Goal: Transaction & Acquisition: Purchase product/service

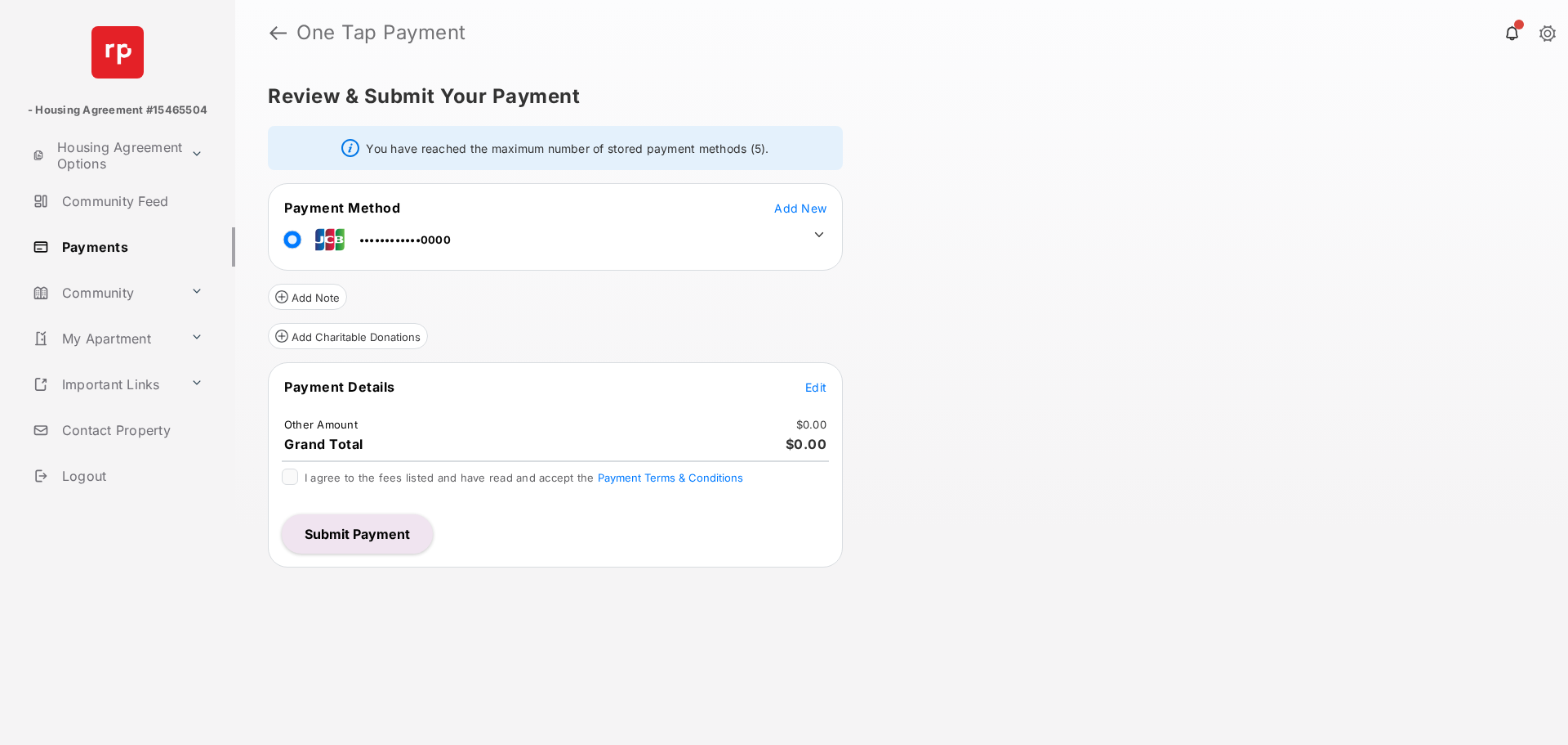
click at [820, 385] on span "Edit" at bounding box center [816, 387] width 21 height 14
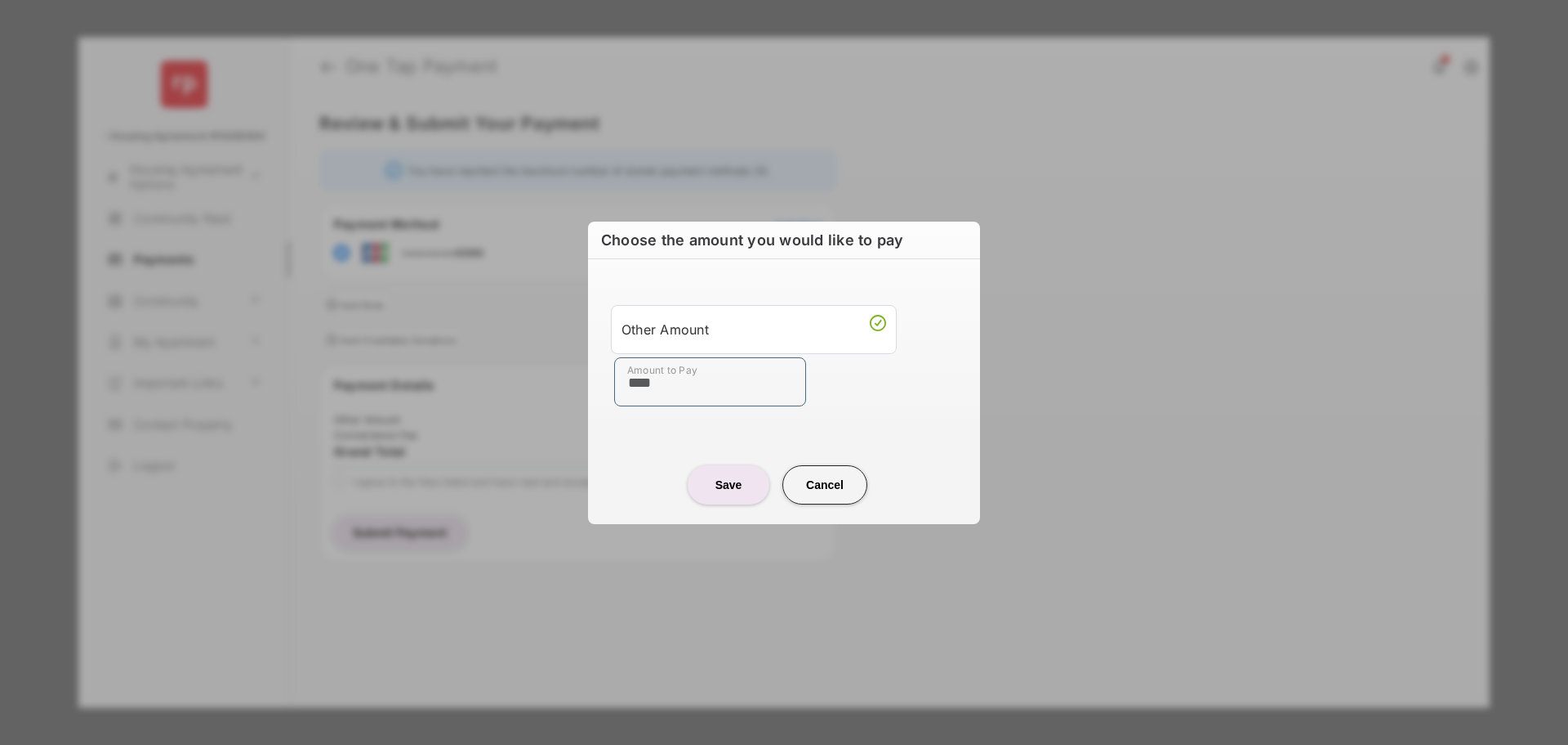
type input "****"
click at [912, 425] on div "Other Amount Amount to Pay ****" at bounding box center [784, 356] width 372 height 154
click at [723, 499] on button "Save" at bounding box center [729, 485] width 82 height 39
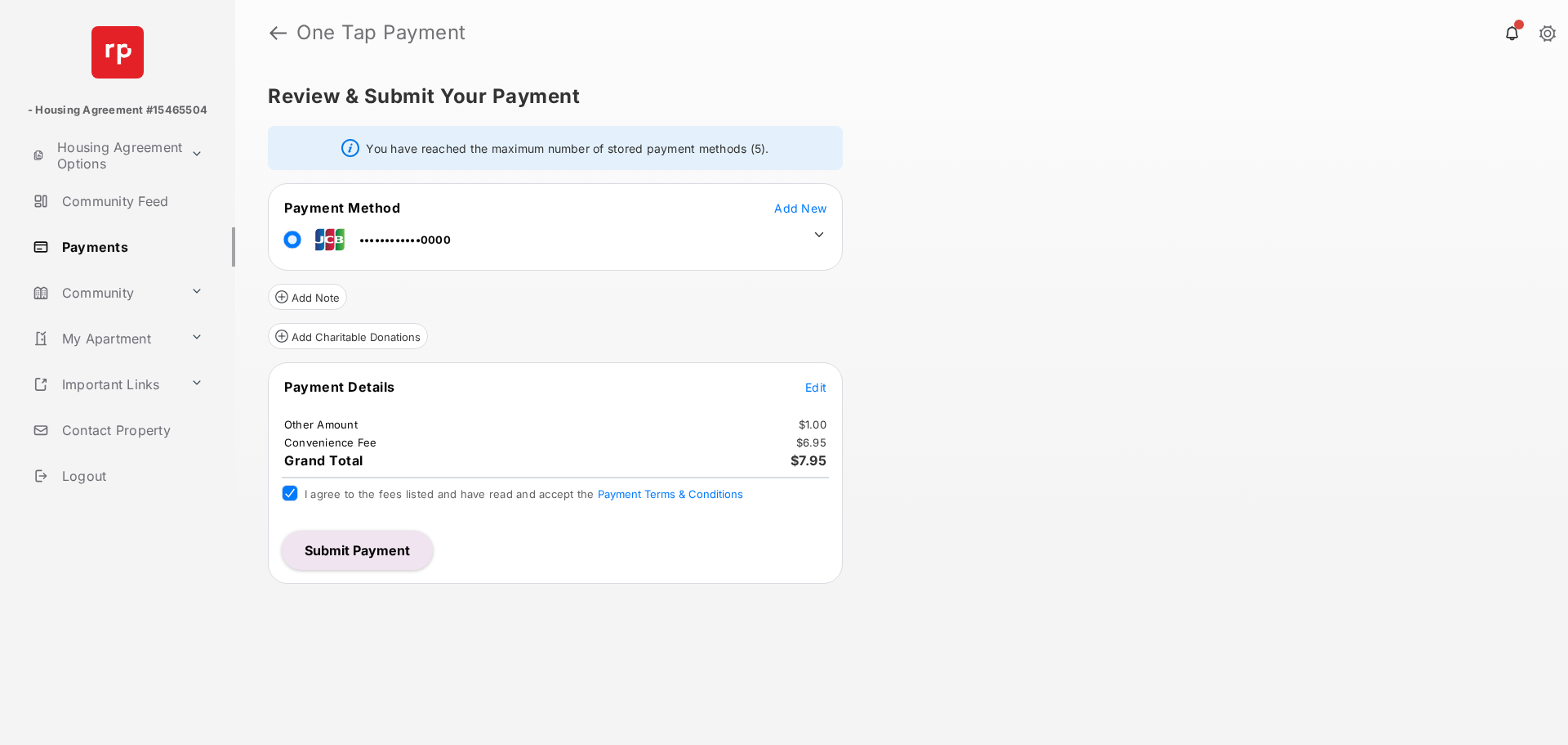
click at [370, 552] on button "Submit Payment" at bounding box center [357, 550] width 151 height 39
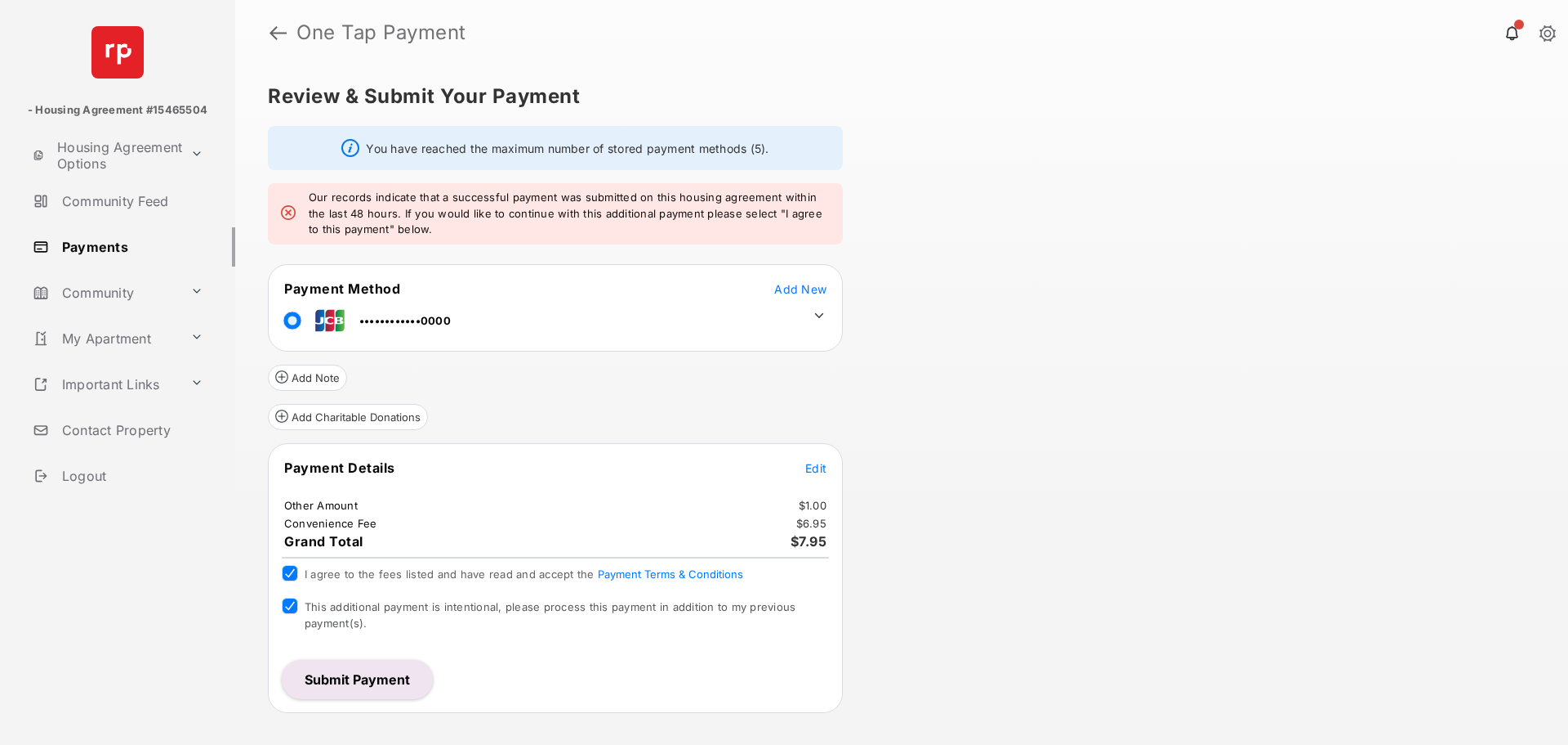
click at [324, 687] on button "Submit Payment" at bounding box center [357, 679] width 151 height 39
click at [808, 290] on span "Add New" at bounding box center [801, 289] width 53 height 14
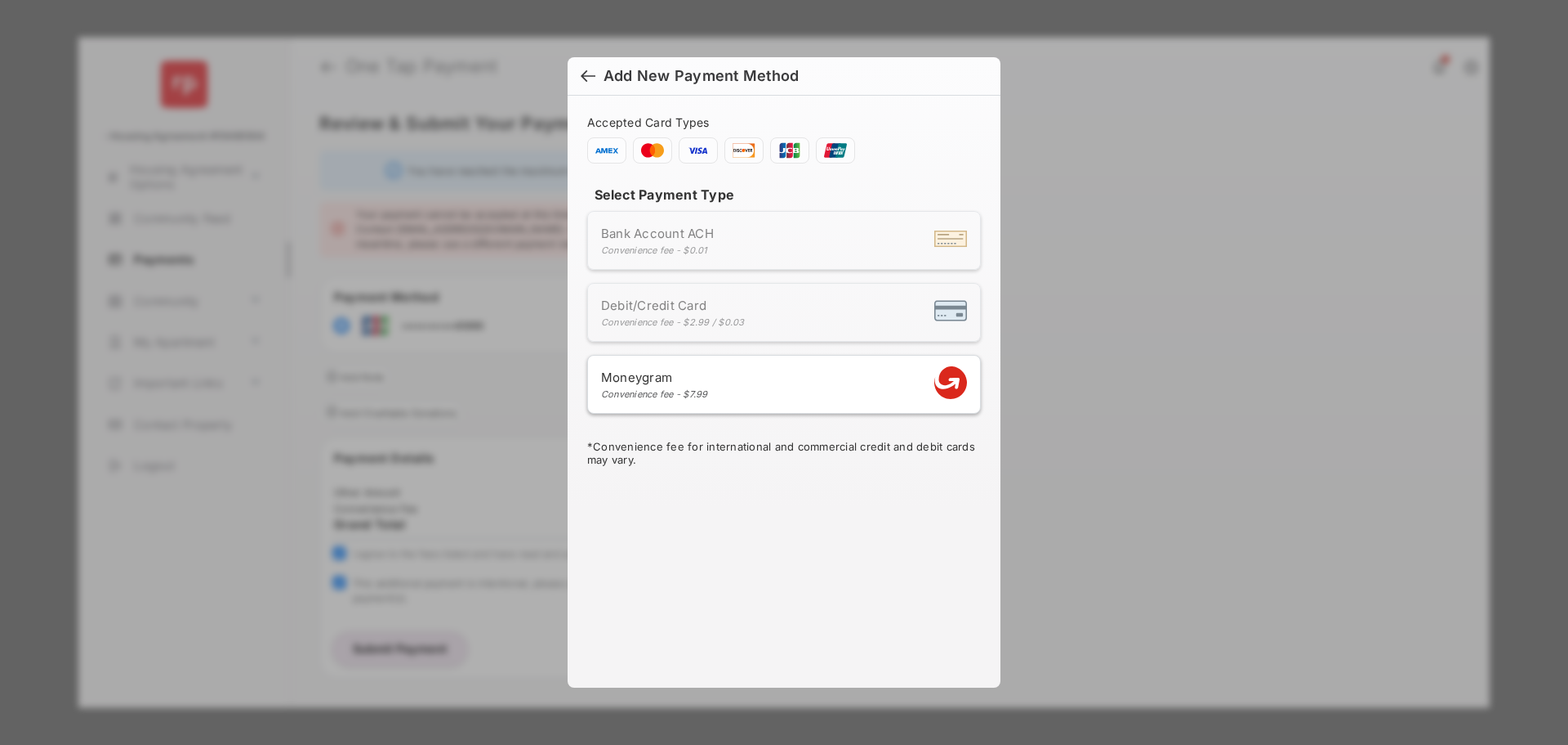
click at [591, 62] on h6 "Add New Payment Method" at bounding box center [784, 76] width 433 height 38
click at [592, 70] on div at bounding box center [588, 77] width 15 height 18
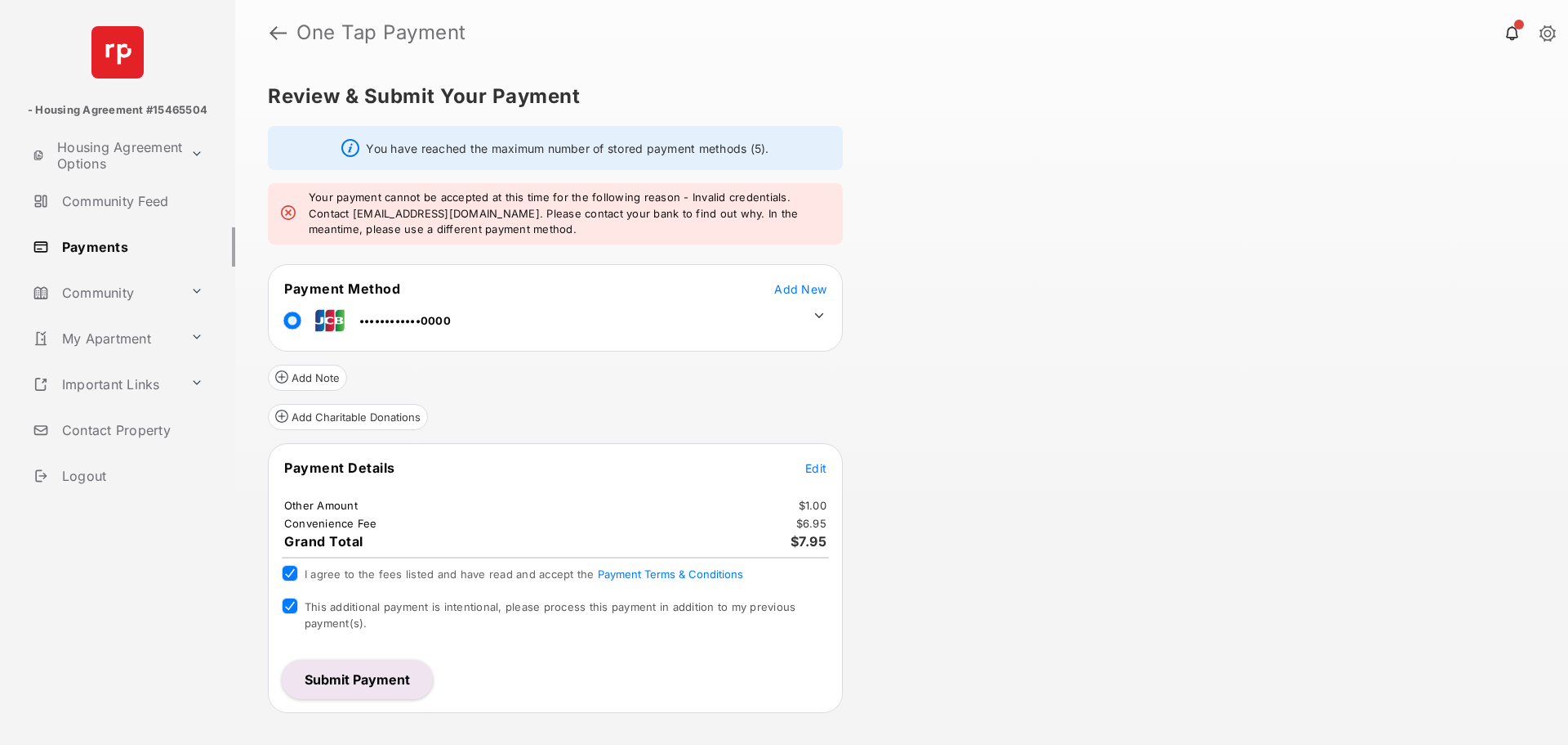
click at [810, 300] on td at bounding box center [815, 311] width 24 height 24
click at [825, 316] on icon at bounding box center [819, 315] width 15 height 15
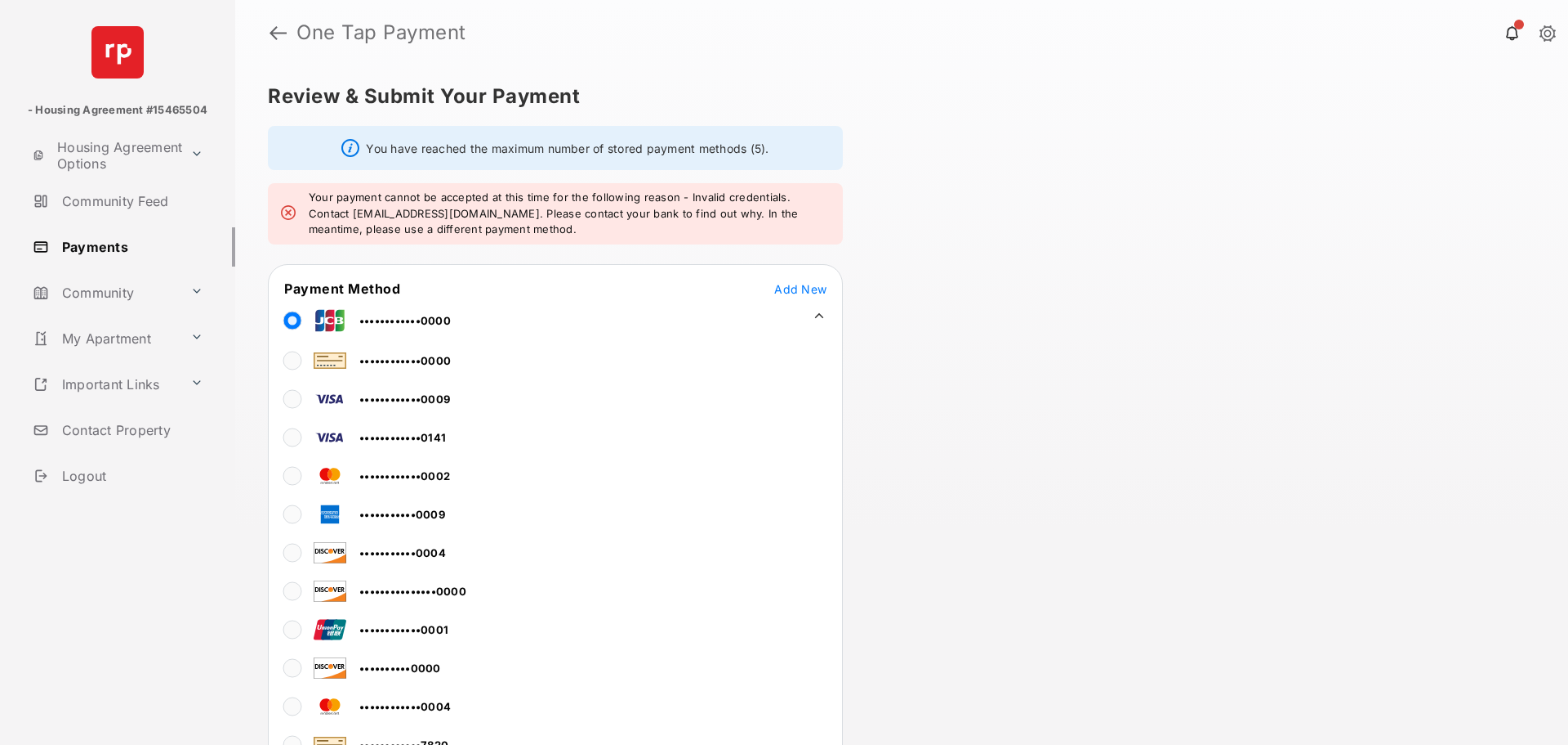
click at [335, 631] on td "••••••••••••0001" at bounding box center [366, 627] width 166 height 37
click at [822, 319] on icon at bounding box center [819, 315] width 15 height 15
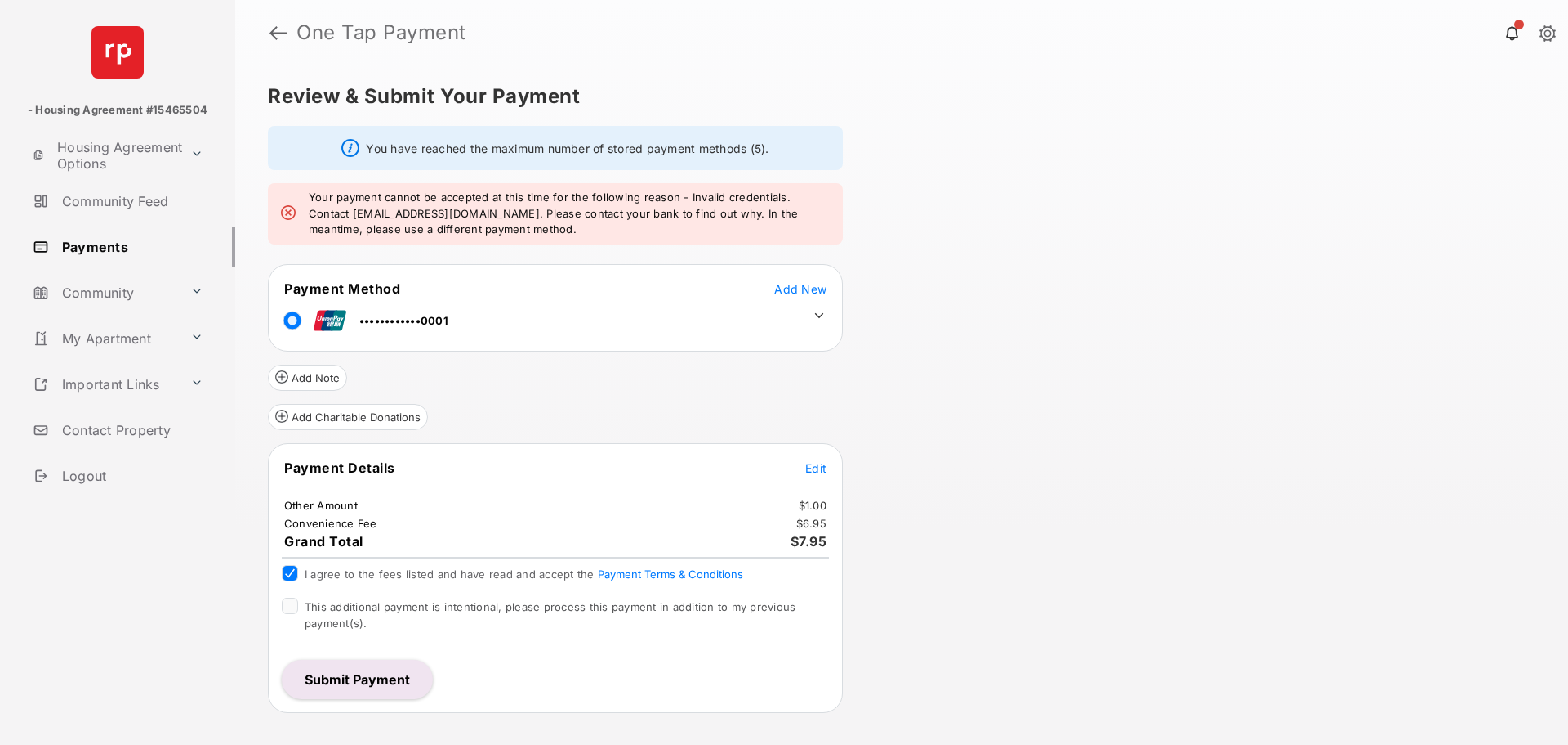
click at [350, 686] on button "Submit Payment" at bounding box center [357, 679] width 151 height 39
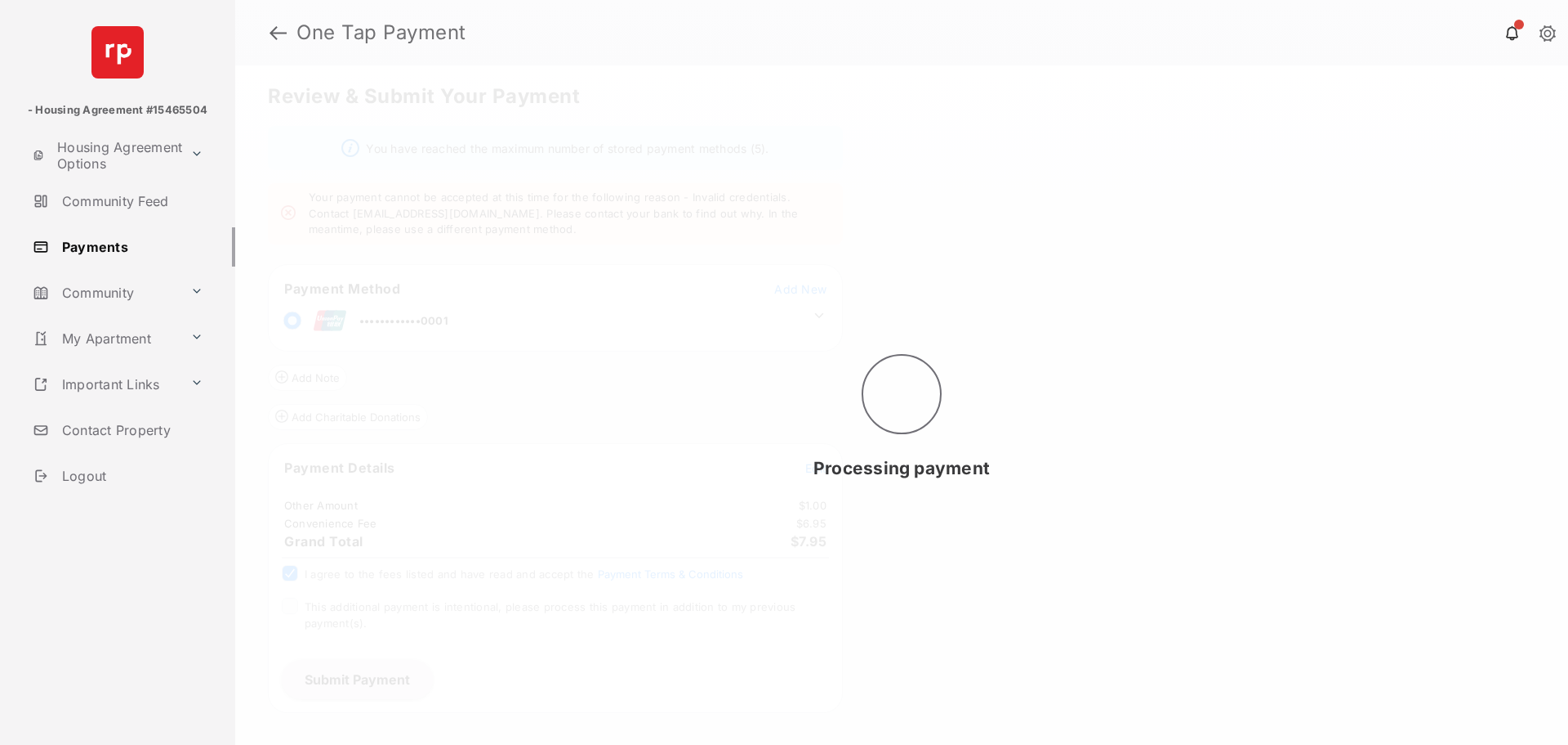
click at [287, 614] on div "Processing payment" at bounding box center [901, 405] width 1333 height 680
click at [289, 631] on div "Processing payment" at bounding box center [901, 405] width 1333 height 680
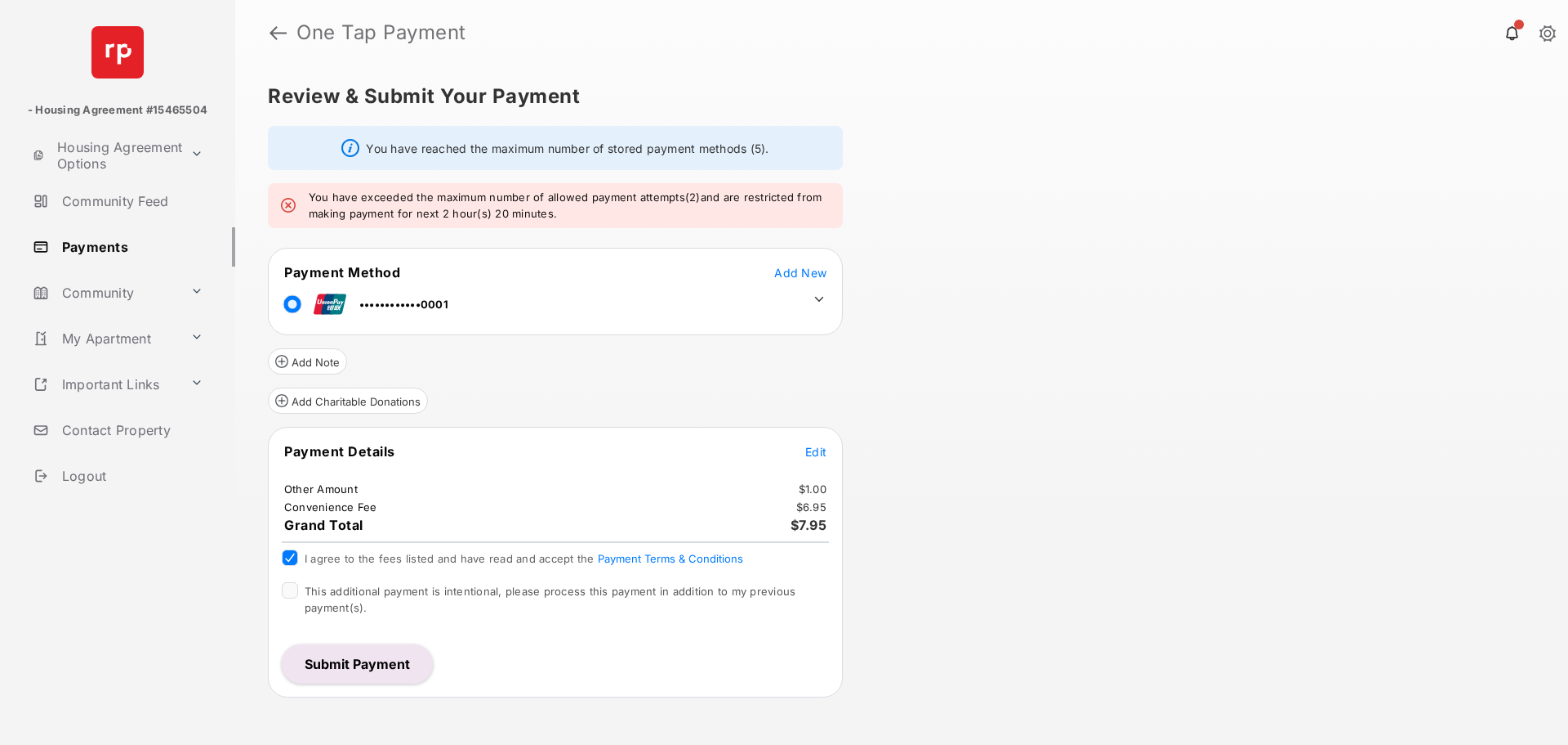
click at [298, 583] on div "This additional payment is intentional, please process this payment in addition…" at bounding box center [555, 600] width 548 height 36
click at [358, 660] on button "Submit Payment" at bounding box center [357, 664] width 151 height 39
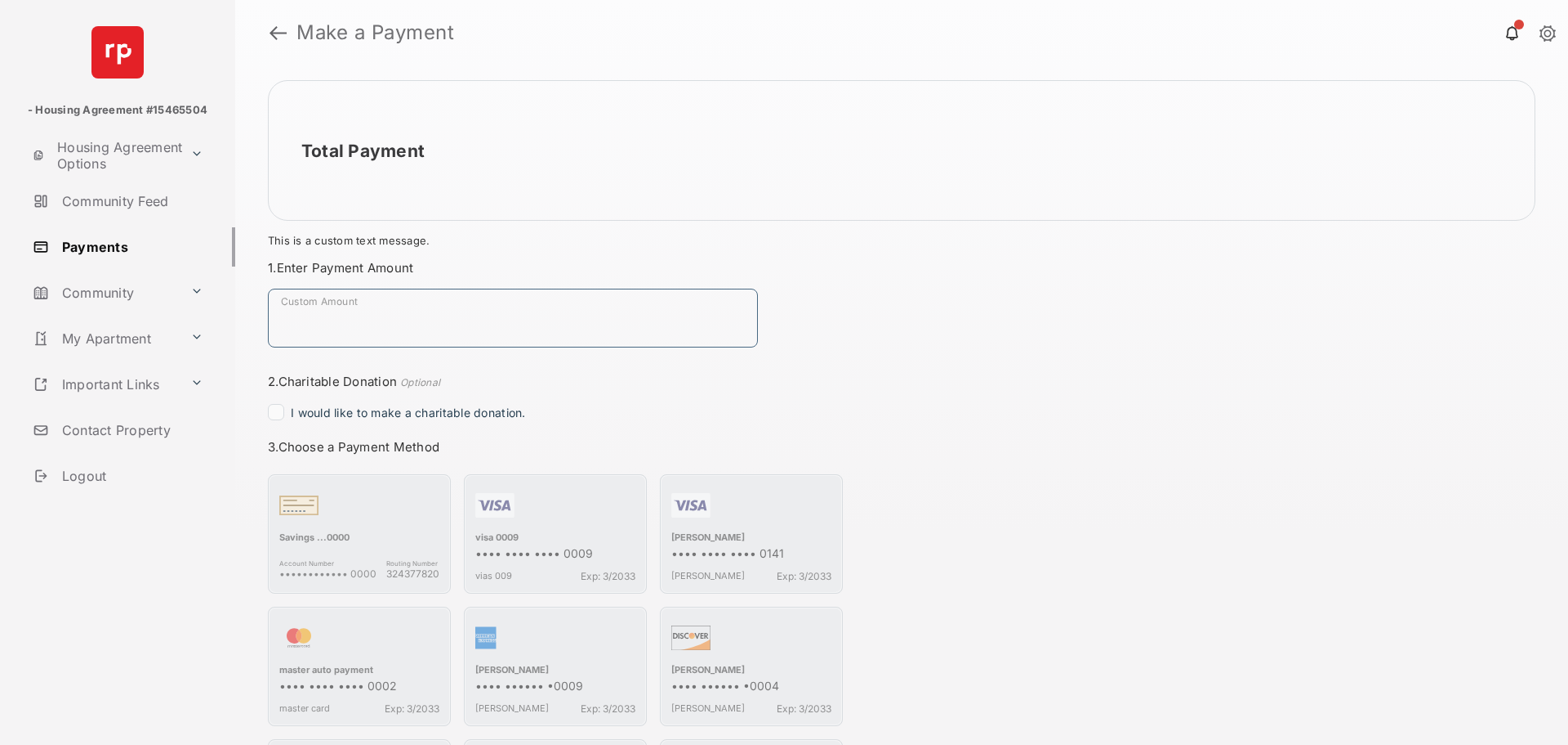
click at [380, 296] on input "Custom Amount" at bounding box center [513, 318] width 490 height 59
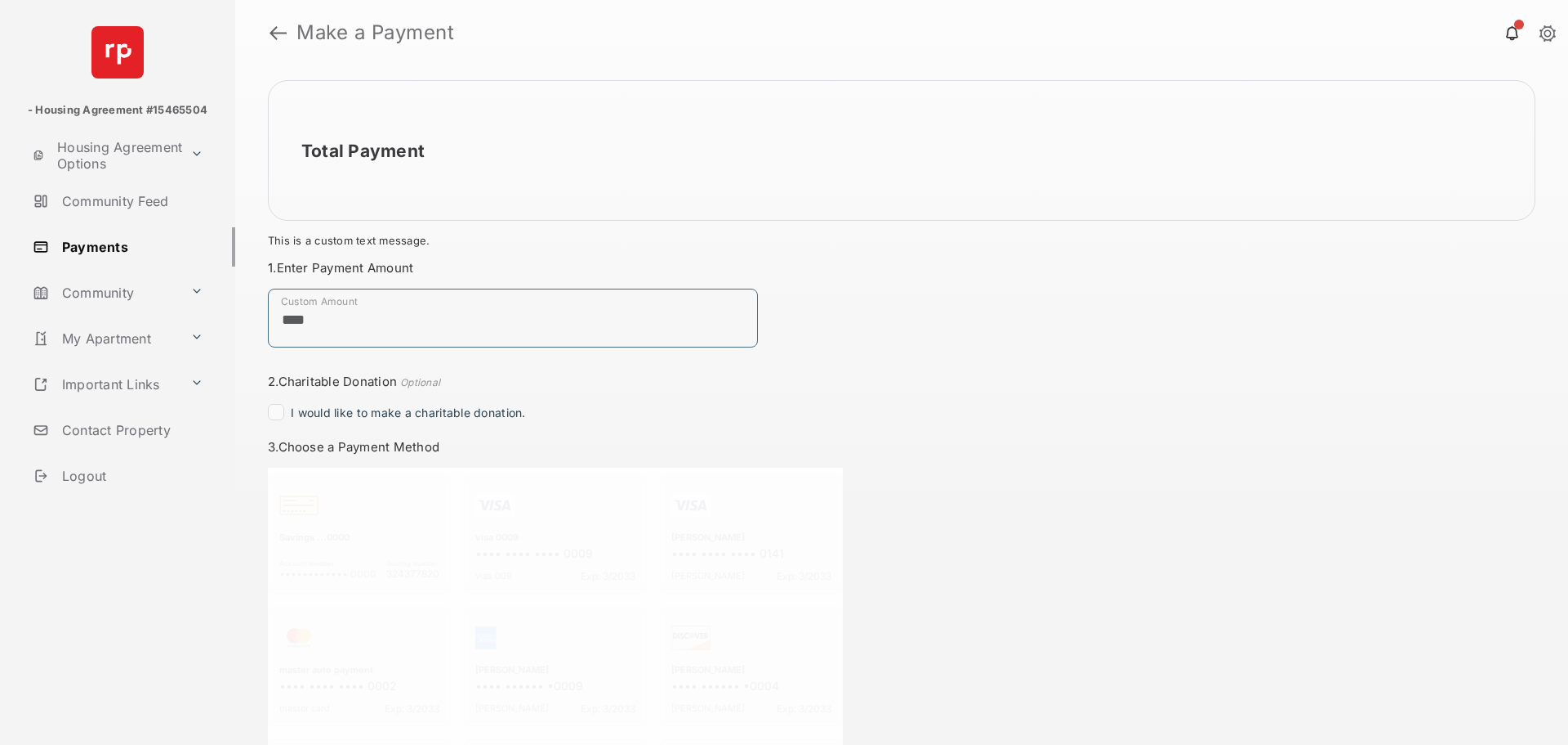
type input "****"
click at [887, 432] on div "Total Payment $1.00 This is a custom text message. Payment Summary Payment Meth…" at bounding box center [901, 405] width 1333 height 680
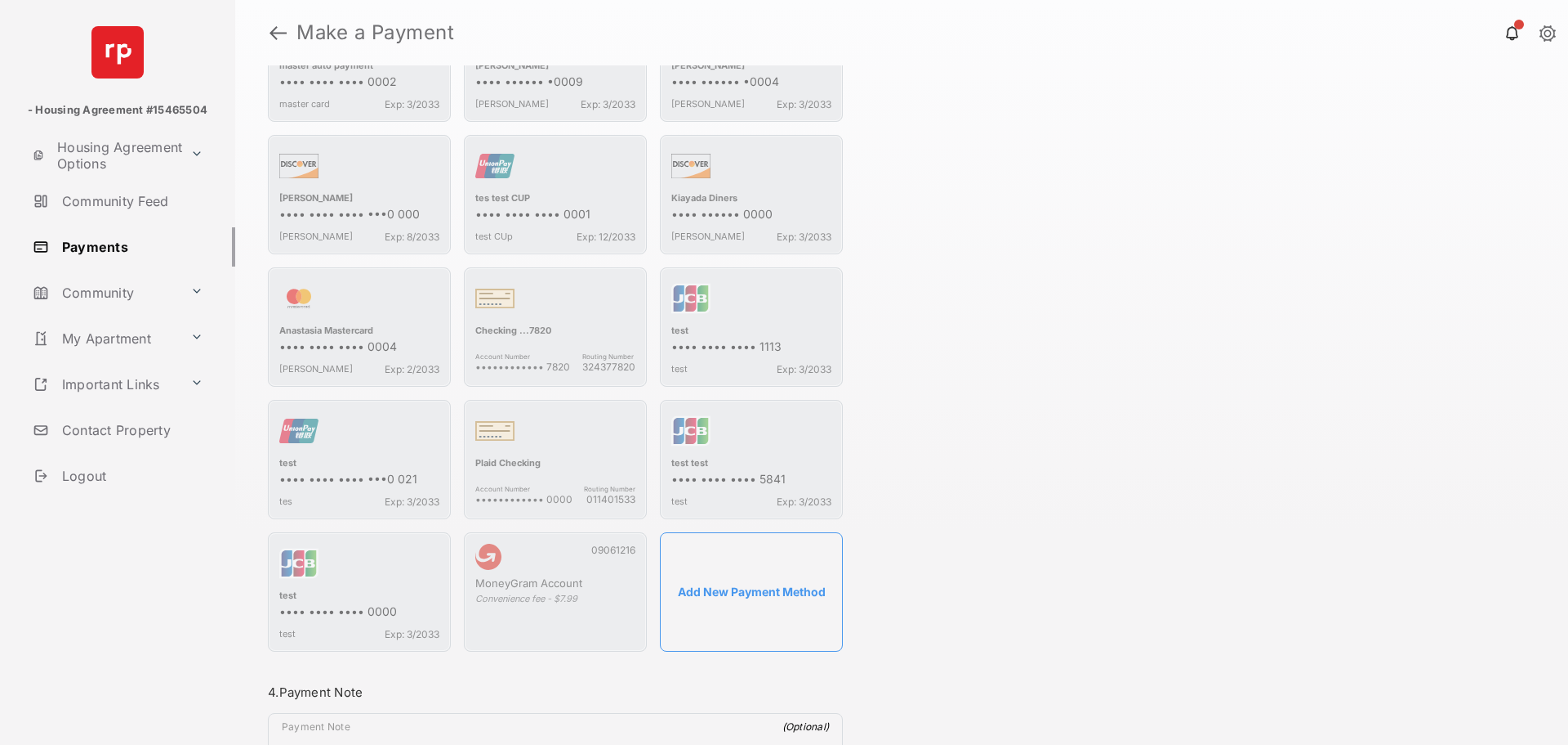
scroll to position [750, 0]
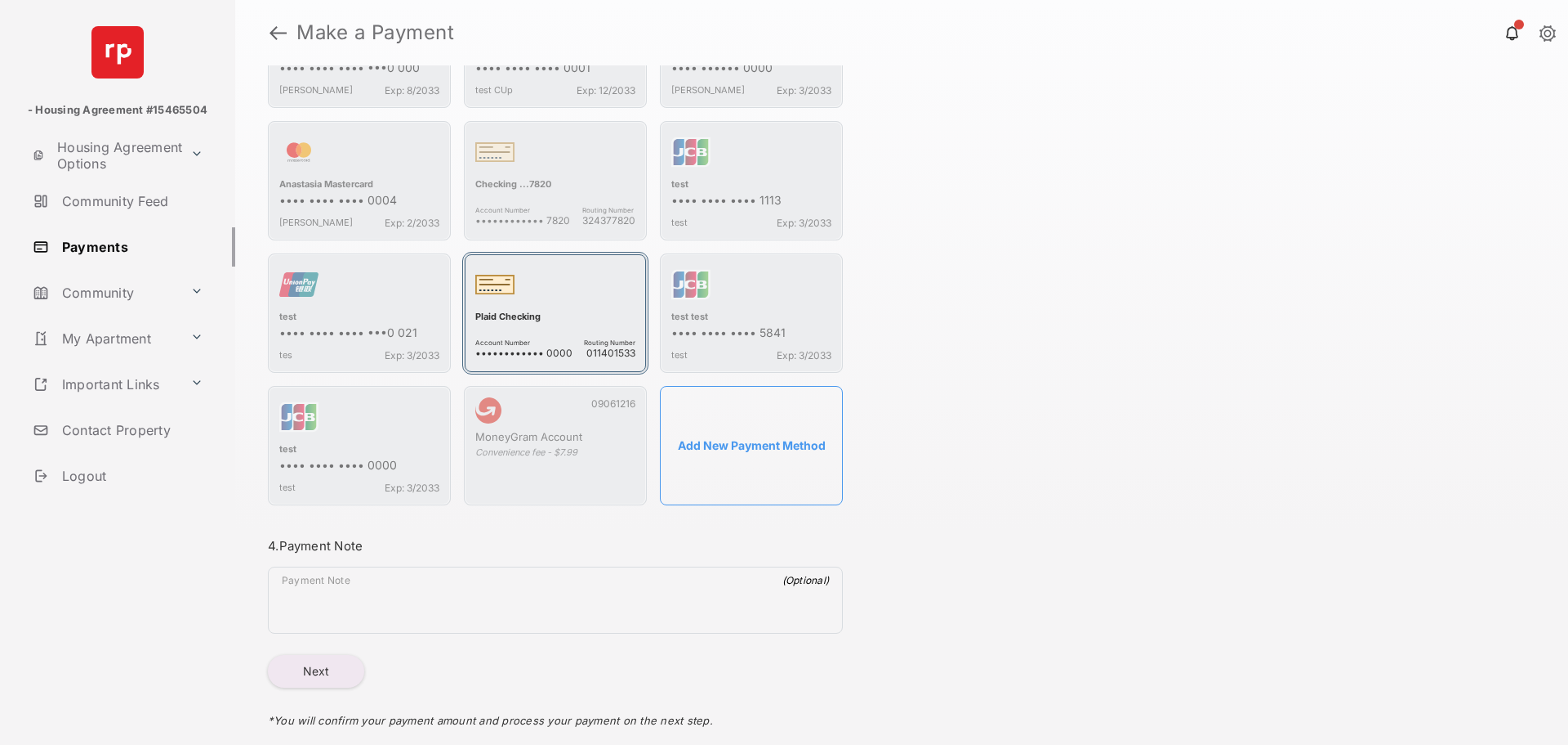
click at [556, 316] on div "Plaid Checking" at bounding box center [555, 318] width 160 height 15
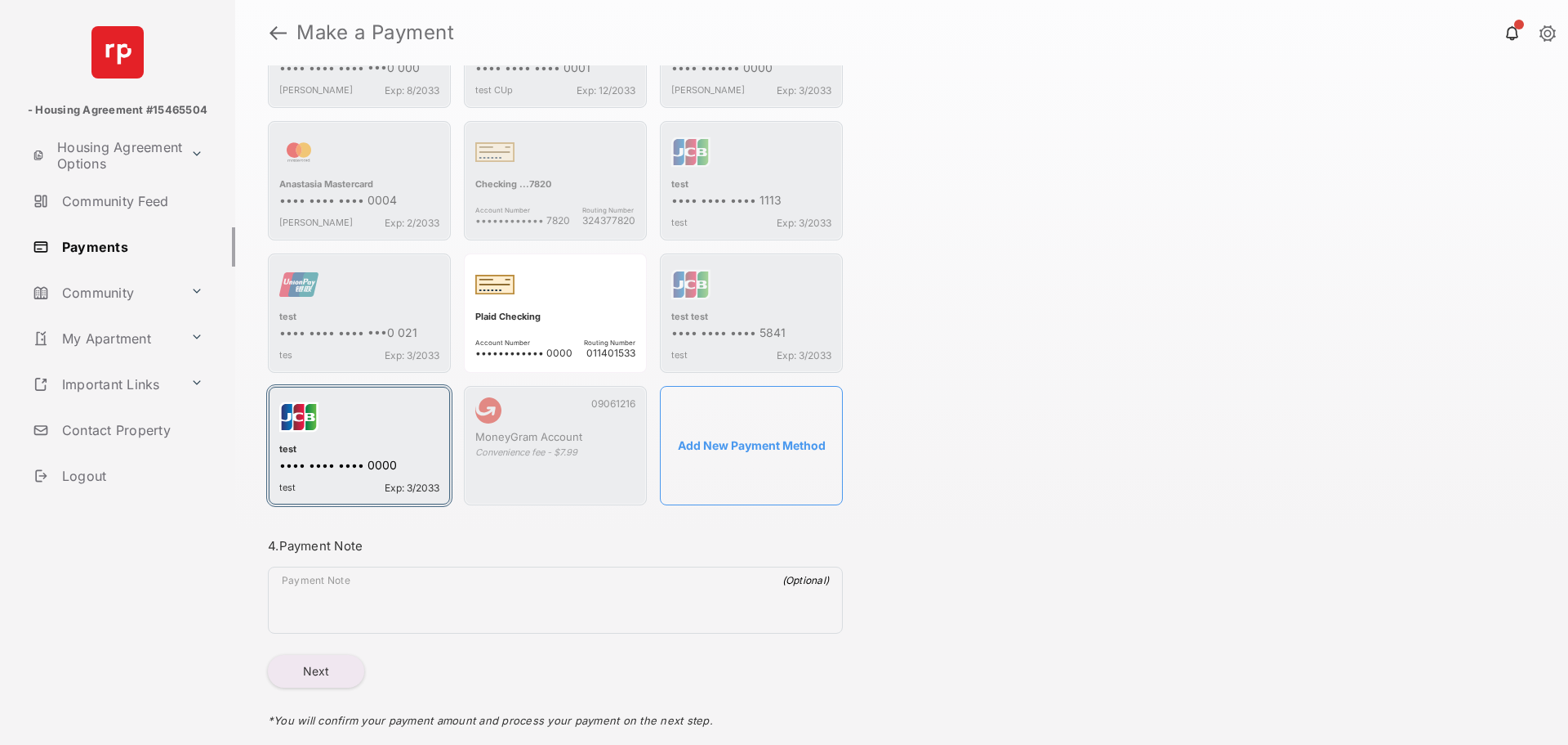
click at [331, 449] on div "test" at bounding box center [360, 450] width 160 height 15
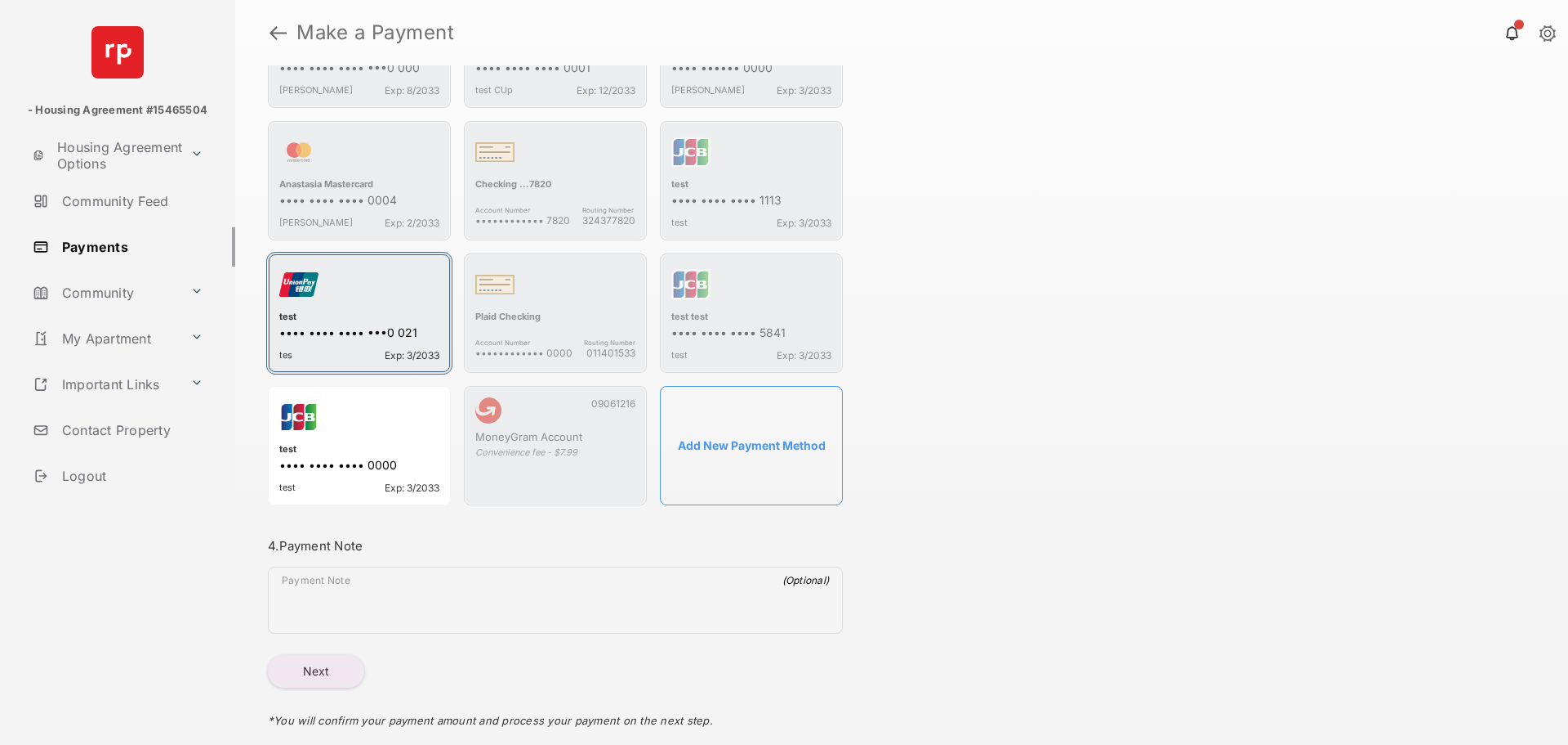
click at [340, 321] on div "test" at bounding box center [360, 318] width 160 height 15
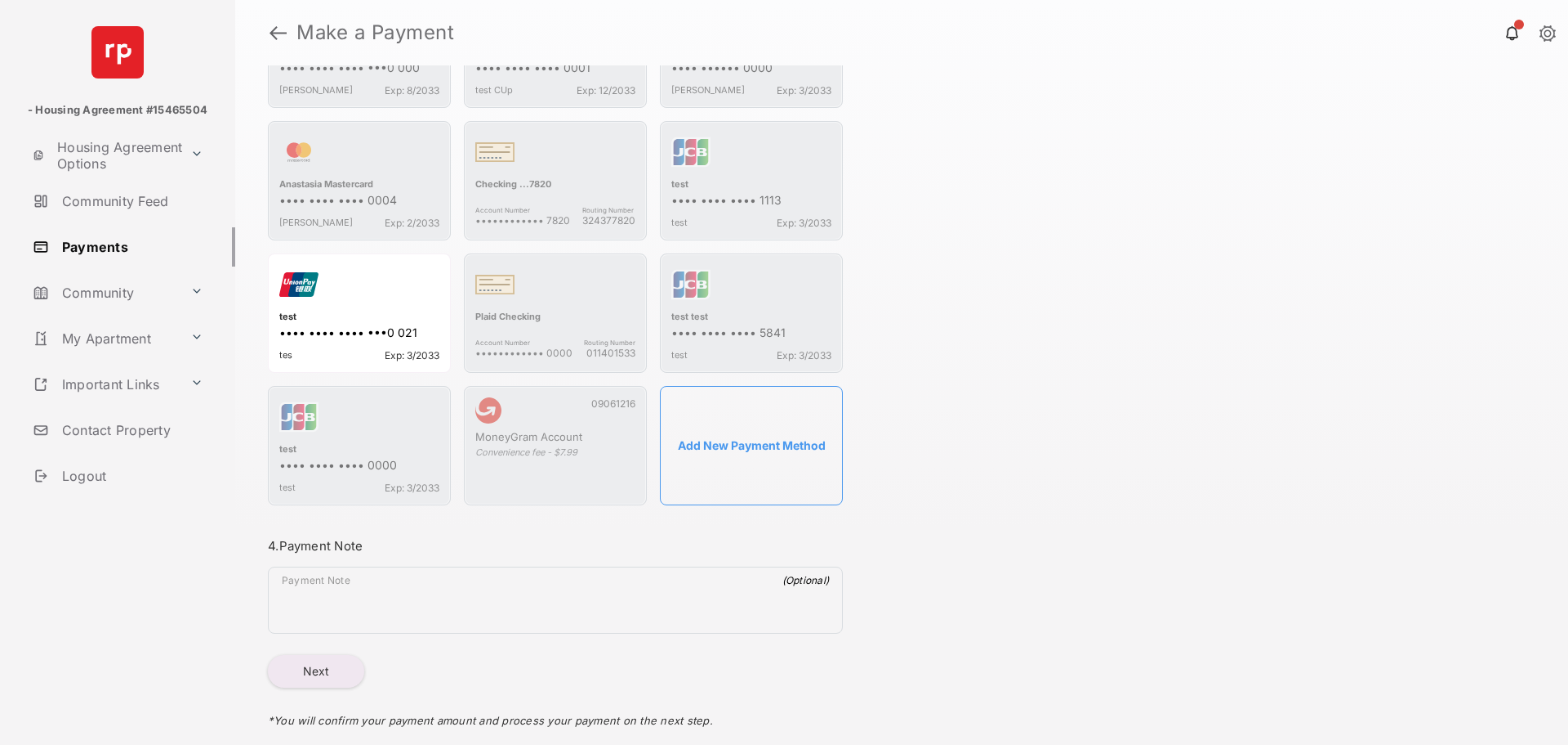
click at [321, 677] on button "Next" at bounding box center [316, 671] width 96 height 33
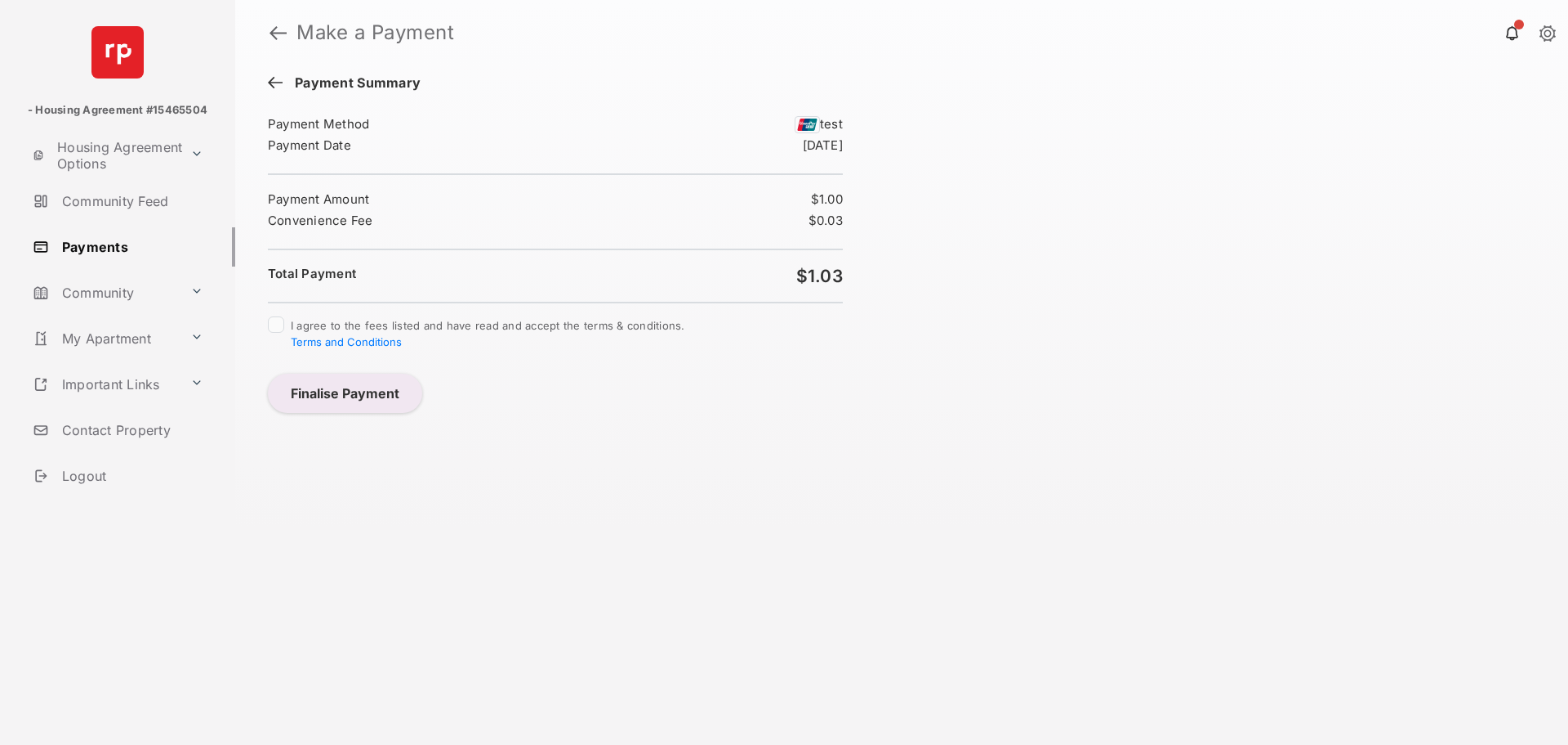
click at [284, 319] on div at bounding box center [276, 324] width 17 height 17
click at [348, 391] on button "Finalise Payment" at bounding box center [345, 393] width 154 height 39
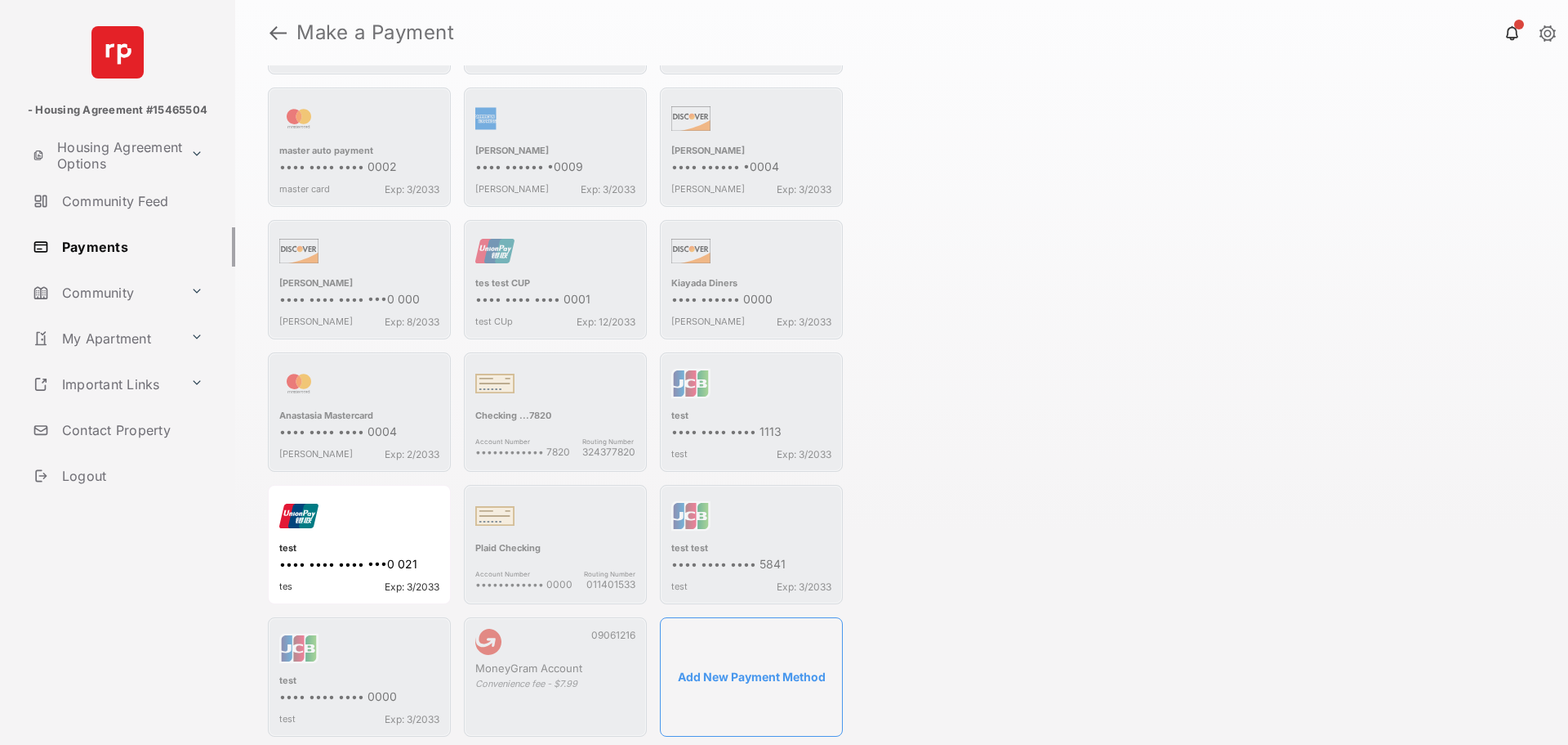
scroll to position [802, 0]
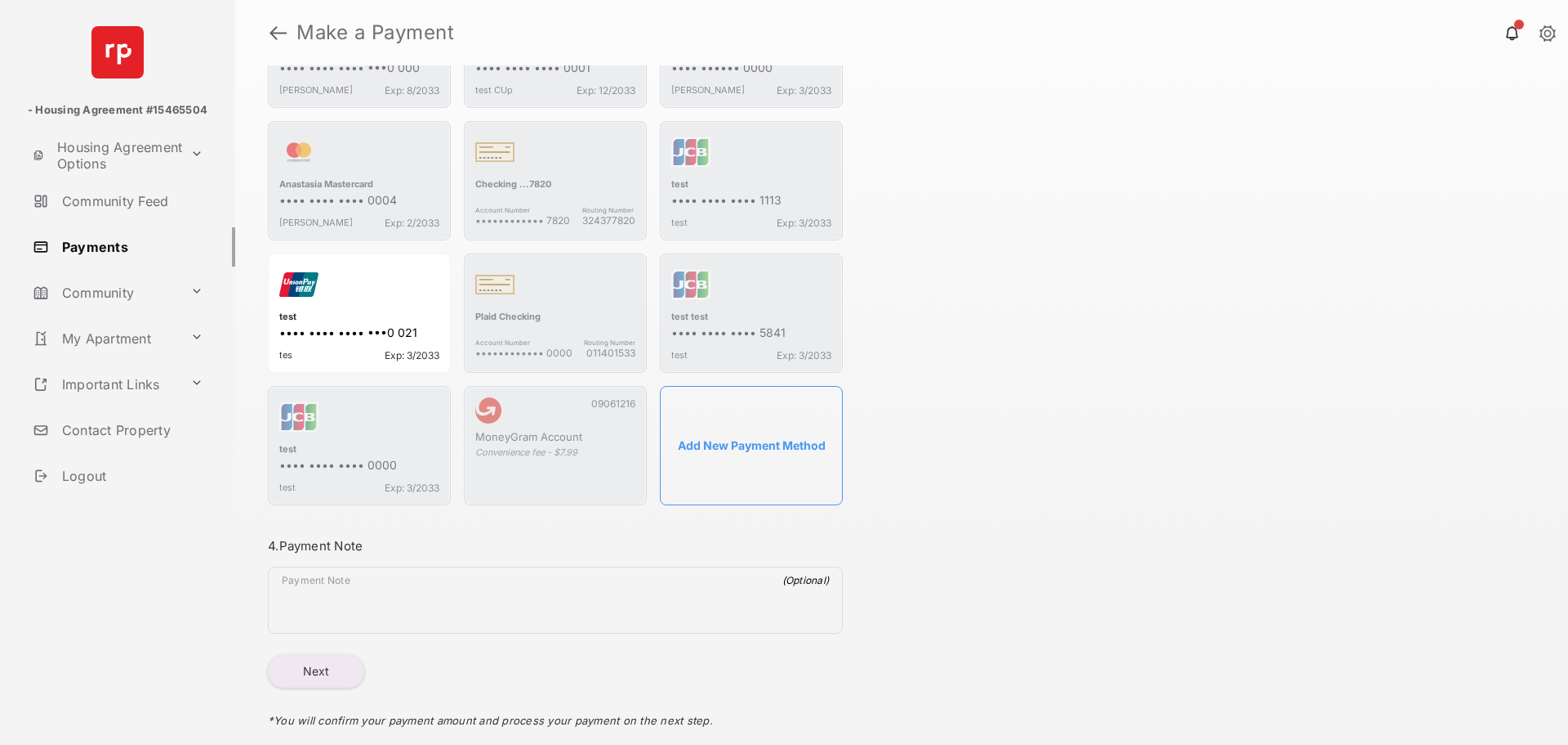
click at [315, 589] on textarea "Payment Note" at bounding box center [555, 603] width 573 height 59
click at [284, 685] on button "Next" at bounding box center [316, 671] width 96 height 33
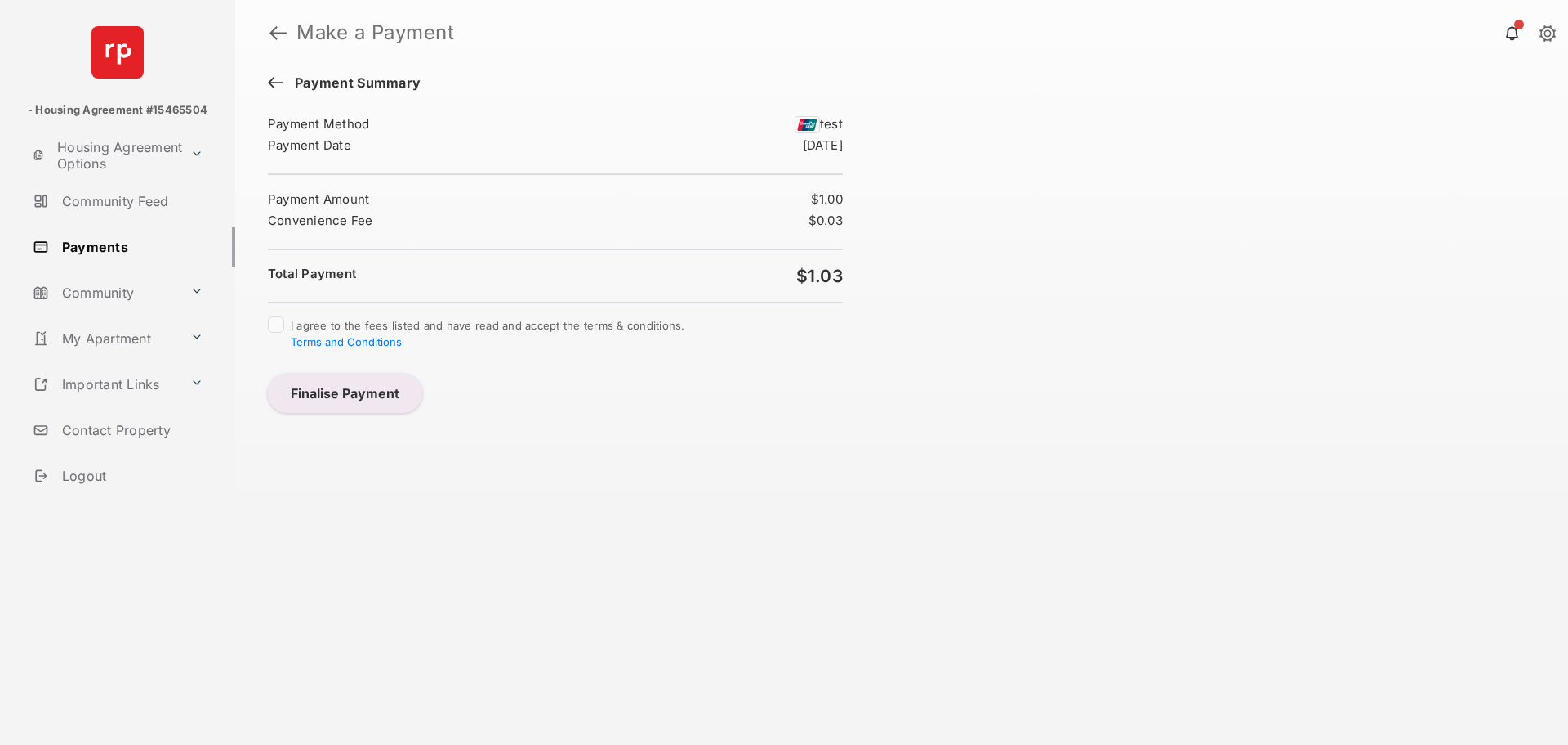
scroll to position [0, 0]
click at [347, 402] on button "Finalise Payment" at bounding box center [345, 393] width 154 height 39
